Goal: Use online tool/utility: Use online tool/utility

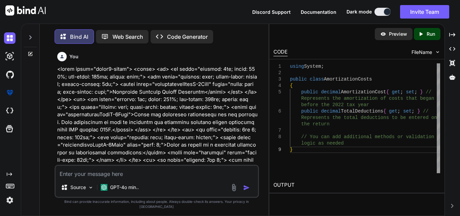
scroll to position [20780, 0]
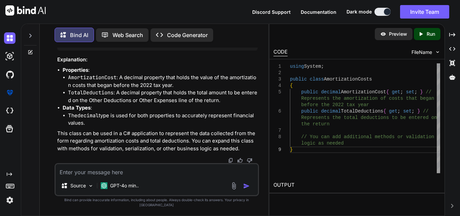
type textarea "x"
type textarea "<td <div class="tdCommonPaddingw2form-1" style="width: 100%;"> <div class="inpu…"
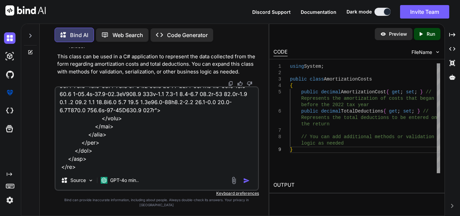
type textarea "x"
type textarea "<td <div class="tdCommonPaddingw2form-1" style="width: 100%;"> <div class="inpu…"
type textarea "x"
type textarea "<td <div class="tdCommonPaddingw2form-1" style="width: 100%;"> <div class="inpu…"
type textarea "x"
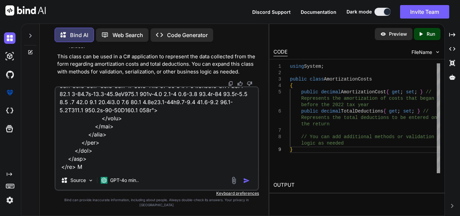
type textarea "<td <div class="tdCommonPaddingw2form-1" style="width: 100%;"> <div class="inpu…"
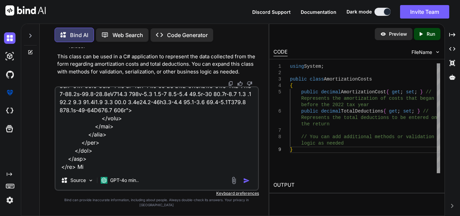
type textarea "x"
type textarea "<td <div class="tdCommonPaddingw2form-1" style="width: 100%;"> <div class="inpu…"
type textarea "x"
type textarea "<td <div class="tdCommonPaddingw2form-1" style="width: 100%;"> <div class="inpu…"
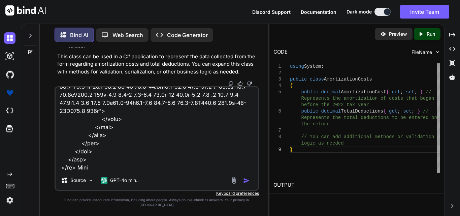
type textarea "x"
type textarea "<td <div class="tdCommonPaddingw2form-1" style="width: 100%;"> <div class="inpu…"
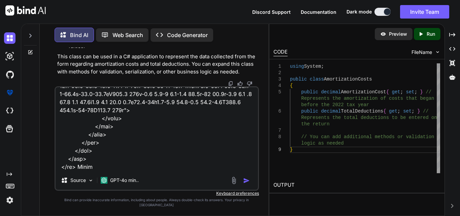
type textarea "x"
type textarea "<td <div class="tdCommonPaddingw2form-1" style="width: 100%;"> <div class="inpu…"
type textarea "x"
type textarea "<td <div class="tdCommonPaddingw2form-1" style="width: 100%;"> <div class="inpu…"
type textarea "x"
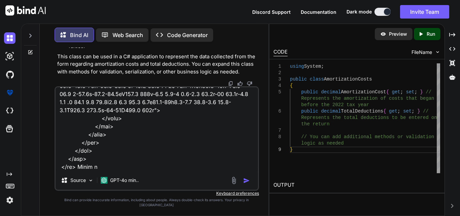
type textarea "<td <div class="tdCommonPaddingw2form-1" style="width: 100%;"> <div class="inpu…"
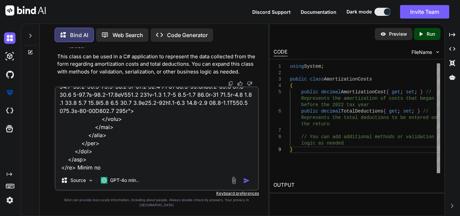
type textarea "x"
type textarea "<td <div class="tdCommonPaddingw2form-1" style="width: 100%;"> <div class="inpu…"
type textarea "x"
type textarea "<td <div class="tdCommonPaddingw2form-1" style="width: 100%;"> <div class="inpu…"
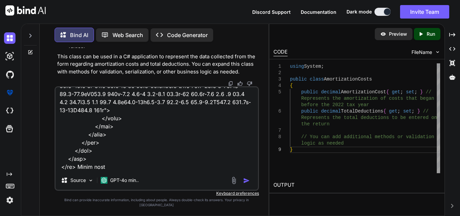
type textarea "x"
type textarea "<td <div class="tdCommonPaddingw2form-1" style="width: 100%;"> <div class="inpu…"
type textarea "x"
type textarea "<td <div class="tdCommonPaddingw2form-1" style="width: 100%;"> <div class="inpu…"
type textarea "x"
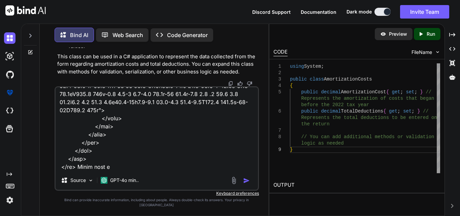
type textarea "<td <div class="tdCommonPaddingw2form-1" style="width: 100%;"> <div class="inpu…"
type textarea "x"
type textarea "<td <div class="tdCommonPaddingw2form-1" style="width: 100%;"> <div class="inpu…"
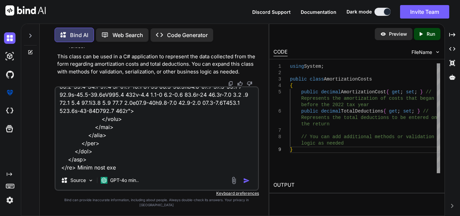
type textarea "x"
type textarea "<td <div class="tdCommonPaddingw2form-1" style="width: 100%;"> <div class="inpu…"
type textarea "x"
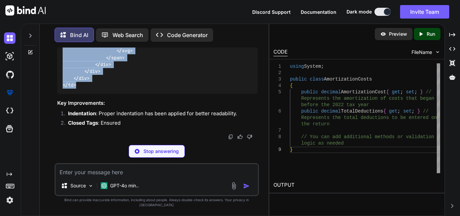
scroll to position [21342, 0]
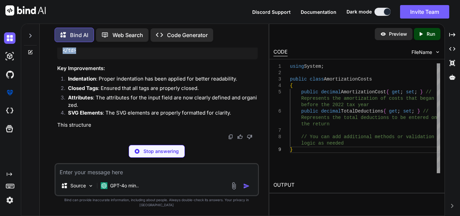
drag, startPoint x: 61, startPoint y: 59, endPoint x: 82, endPoint y: 113, distance: 58.6
copy code "< td > < div class = "tdCommonPaddingw2form-1" style = "width: 100%;" > < div c…"
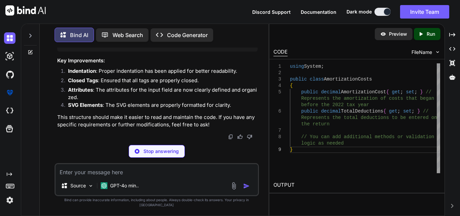
type textarea "x"
type textarea "</div> </td>"
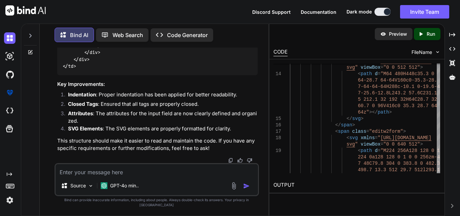
click at [65, 176] on textarea at bounding box center [157, 170] width 202 height 12
paste textarea "<lo ipsum="dolors-ametco-adi"> <el seddo="eiusmodtempoRincI-5Utla" etdol="magna…"
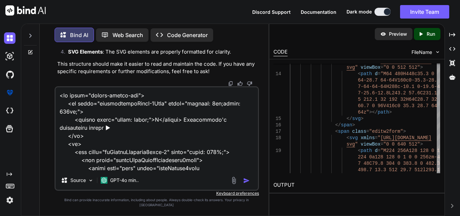
scroll to position [283, 0]
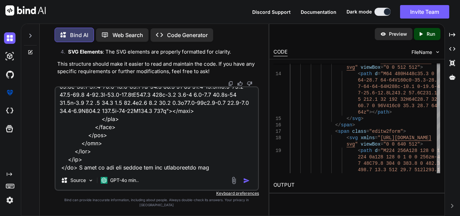
type textarea "<lo ipsum="dolors-ametco-adi"> <el seddo="eiusmodtempoRincI-5Utla" etdol="magna…"
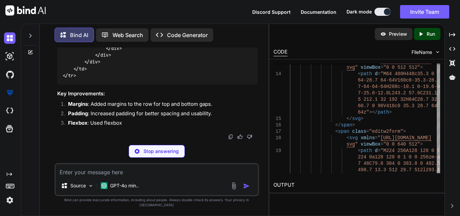
scroll to position [22007, 0]
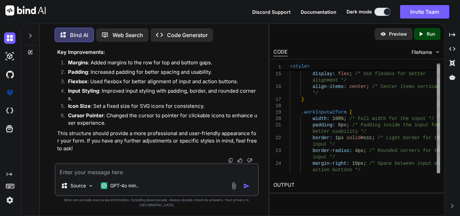
scroll to position [22243, 0]
drag, startPoint x: 63, startPoint y: 100, endPoint x: 89, endPoint y: 114, distance: 30.4
copy code "< lo ipsum = "dolors-ametco-adi" > < el seddo = "eiusmodtempoRincI-5Utla" > < e…"
click at [107, 176] on textarea at bounding box center [157, 170] width 202 height 12
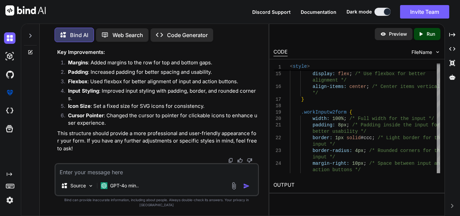
paste textarea "<tr> <td class="fontmaintainFormK-1Main" style="padding: 5px;width: 357px;"> <s…"
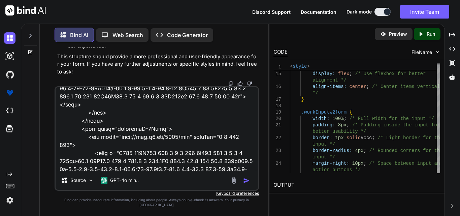
scroll to position [219, 0]
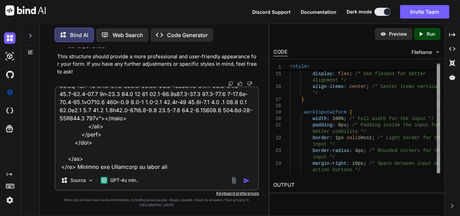
type textarea "<tr> <td class="fontmaintainFormK-1Main" style="padding: 5px;width: 357px;"> <s…"
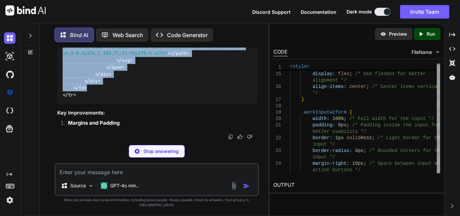
scroll to position [23166, 0]
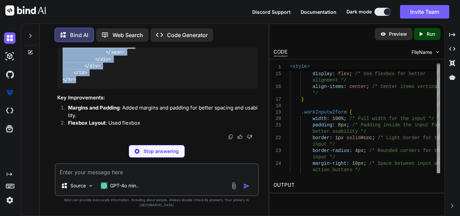
drag, startPoint x: 61, startPoint y: 55, endPoint x: 85, endPoint y: 99, distance: 50.0
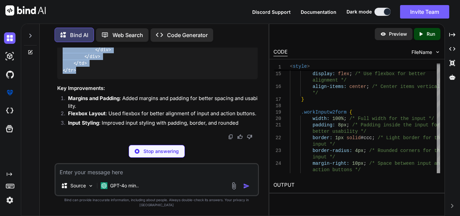
copy code "< tr class = "border-bottom-row" > < td class = "fontmaintainFormK-1Main" > < s…"
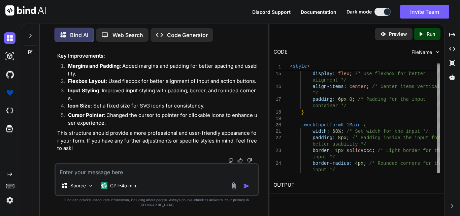
scroll to position [22796, 0]
drag, startPoint x: 140, startPoint y: 136, endPoint x: 83, endPoint y: 128, distance: 57.8
copy span "display : flex; /* Use flexbox for action buttons */ align-items : center;"
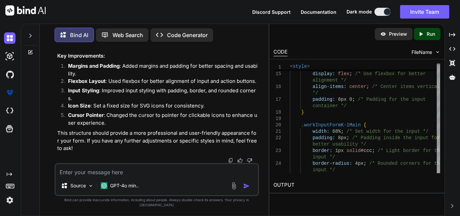
click at [92, 175] on textarea at bounding box center [157, 170] width 202 height 12
paste textarea "<td <div class="tdCommonPaddingw2form-1" style="width: 100%;"> <div class="inpu…"
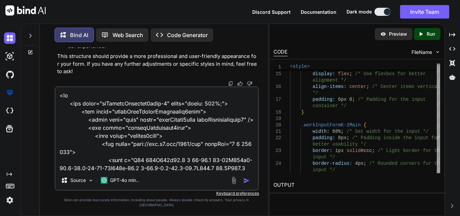
scroll to position [178, 0]
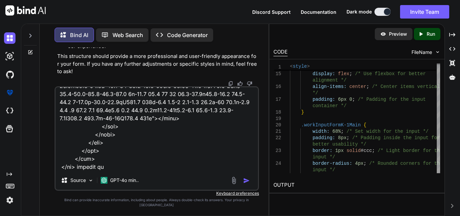
type textarea "<td <div class="tdCommonPaddingw2form-1" style="width: 100%;"> <div class="inpu…"
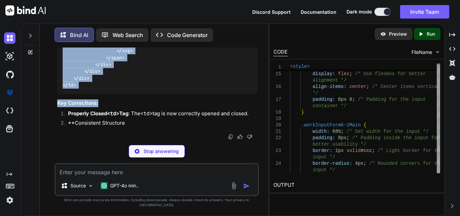
scroll to position [23697, 0]
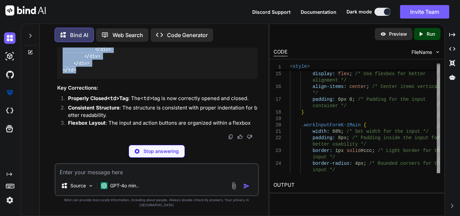
drag, startPoint x: 63, startPoint y: 115, endPoint x: 81, endPoint y: 102, distance: 22.7
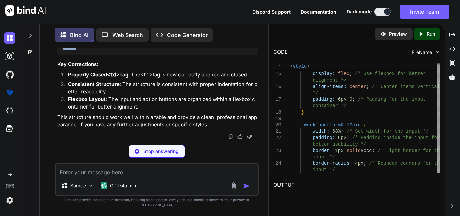
copy code "< td > < div class = "tdCommonPaddingw2form-1" style = "width: 100%;" > < div c…"
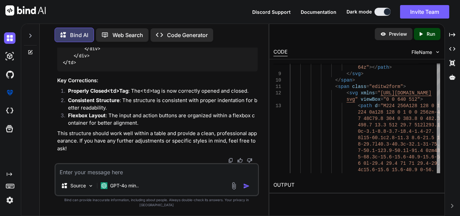
click at [126, 176] on textarea at bounding box center [157, 170] width 202 height 12
paste textarea "<td colspan="3" style="border-top: none; border-left: none; border-right: none;…"
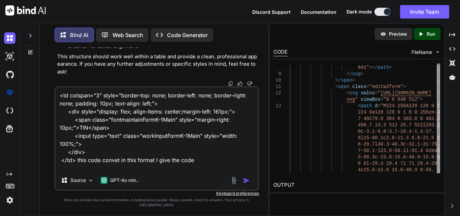
paste textarea "<td colspan="3" style="border-top: none; border-left: none; border-right: none;…"
type textarea "<td colspan="3" style="border-top: none; border-left: none; border-right: none;…"
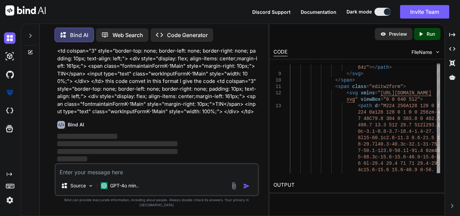
scroll to position [23849, 0]
click at [102, 176] on textarea at bounding box center [157, 170] width 202 height 12
paste textarea "<td colspan="3" style="border-top: none; border-left: none; border-right: none;…"
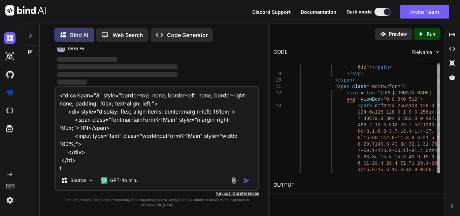
scroll to position [1, 0]
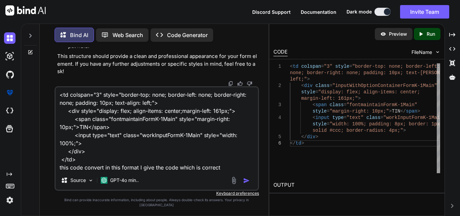
click at [224, 171] on textarea "<td colspan="3" style="border-top: none; border-left: none; border-right: none;…" at bounding box center [157, 128] width 202 height 83
paste textarea "<td> <div class="tdCommonPaddingw2form-1" style="width: 100%;"> <div class="inp…"
type textarea "<td colspan="3" style="border-top: none; border-left: none; border-right: none;…"
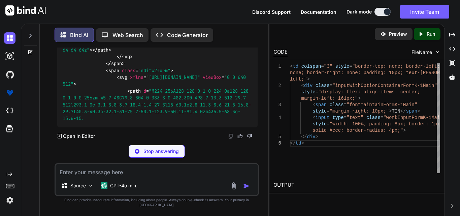
scroll to position [24481, 0]
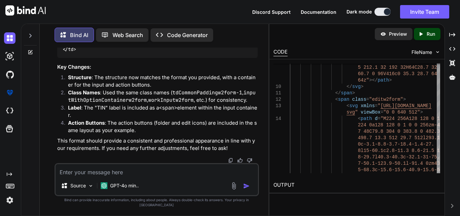
click at [105, 176] on textarea at bounding box center [157, 170] width 202 height 12
paste textarea "<tr> <td class="fontmaintainFormK-1Main" style="padding-left: 17px;padding-left…"
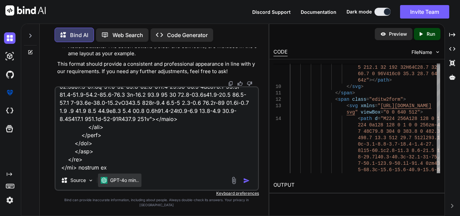
type textarea "<tr> <td class="fontmaintainFormK-1Main" style="padding-left: 17px;padding-left…"
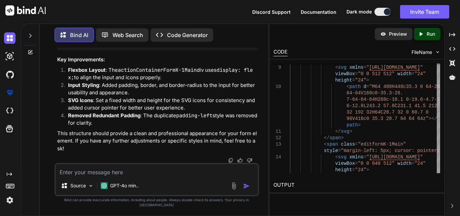
scroll to position [25119, 0]
drag, startPoint x: 62, startPoint y: 95, endPoint x: 81, endPoint y: 115, distance: 27.4
copy code "< tr > < td class = "fontmaintainFormK-1Main" style = "padding-left: 46px;" > C…"
